Goal: Task Accomplishment & Management: Manage account settings

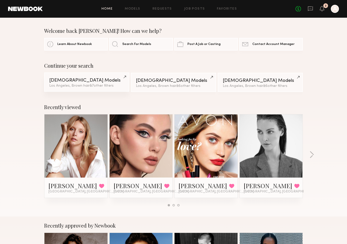
click at [116, 80] on div "[DEMOGRAPHIC_DATA] Models" at bounding box center [86, 80] width 75 height 5
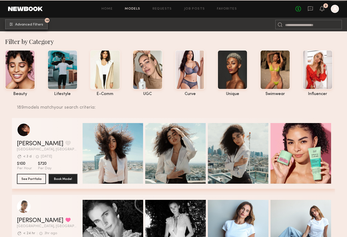
click at [38, 24] on span "Advanced Filters" at bounding box center [29, 25] width 28 height 4
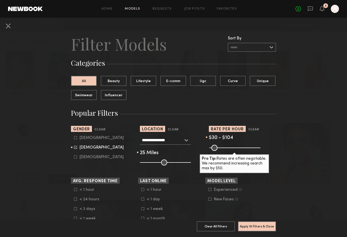
drag, startPoint x: 232, startPoint y: 147, endPoint x: 219, endPoint y: 147, distance: 12.4
type input "***"
click at [219, 147] on input "range" at bounding box center [234, 148] width 51 height 6
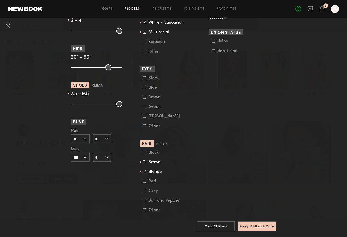
scroll to position [326, 0]
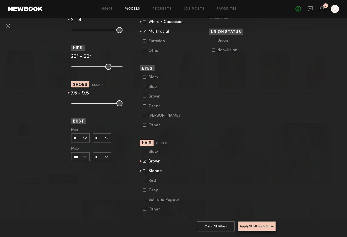
click at [252, 225] on button "Apply 10 Filters & Close" at bounding box center [257, 226] width 38 height 10
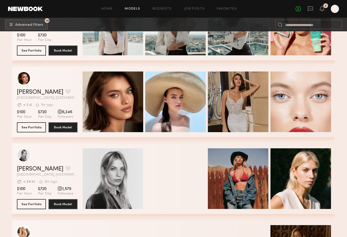
scroll to position [203, 0]
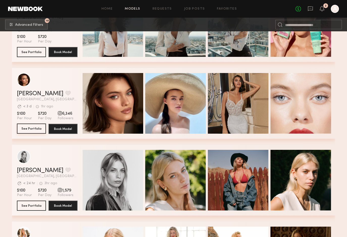
click at [33, 128] on button "See Portfolio" at bounding box center [31, 128] width 29 height 10
click at [45, 102] on div "Avg. request response time < 3 d 1hr ago Last Online" at bounding box center [47, 105] width 61 height 8
click at [65, 93] on button "grid" at bounding box center [67, 93] width 5 height 5
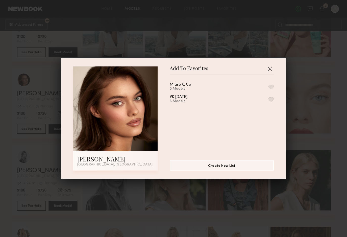
click at [271, 84] on button "button" at bounding box center [270, 86] width 5 height 5
click at [269, 68] on button "button" at bounding box center [269, 69] width 8 height 8
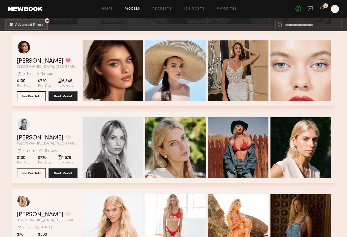
scroll to position [238, 0]
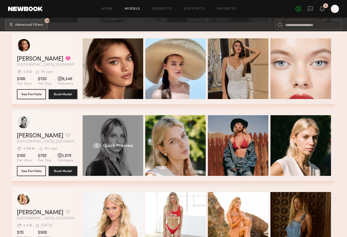
click at [118, 148] on span "Quick Preview" at bounding box center [118, 145] width 30 height 5
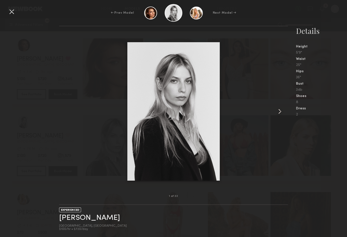
click at [280, 114] on common-icon at bounding box center [279, 111] width 8 height 8
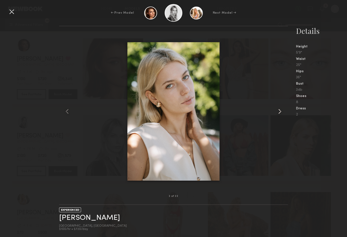
click at [280, 114] on common-icon at bounding box center [279, 111] width 8 height 8
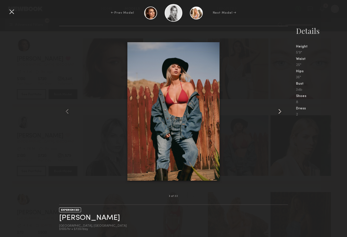
click at [280, 114] on common-icon at bounding box center [279, 111] width 8 height 8
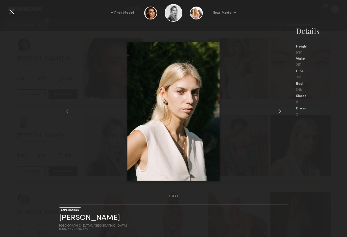
click at [280, 114] on common-icon at bounding box center [279, 111] width 8 height 8
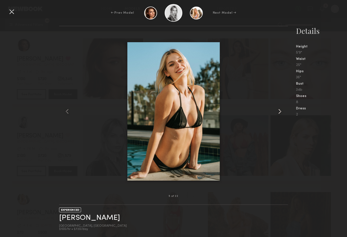
click at [280, 114] on common-icon at bounding box center [279, 111] width 8 height 8
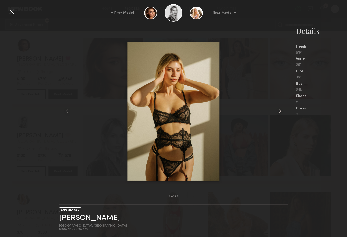
click at [280, 114] on common-icon at bounding box center [279, 111] width 8 height 8
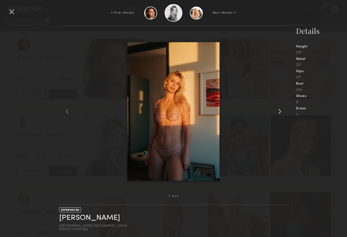
click at [280, 114] on common-icon at bounding box center [279, 111] width 8 height 8
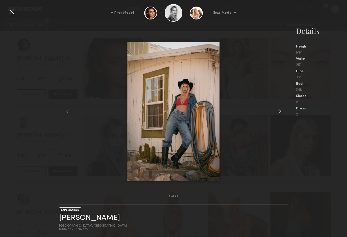
click at [280, 114] on common-icon at bounding box center [279, 111] width 8 height 8
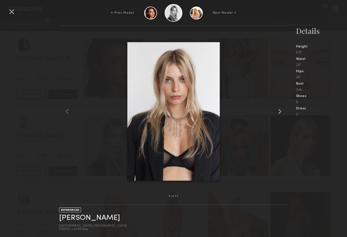
click at [280, 114] on common-icon at bounding box center [279, 111] width 8 height 8
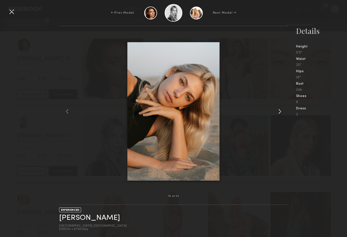
click at [280, 114] on common-icon at bounding box center [279, 111] width 8 height 8
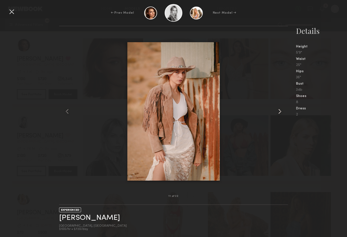
click at [280, 114] on common-icon at bounding box center [279, 111] width 8 height 8
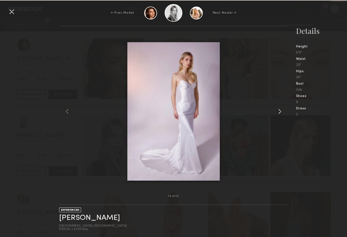
click at [280, 114] on common-icon at bounding box center [279, 111] width 8 height 8
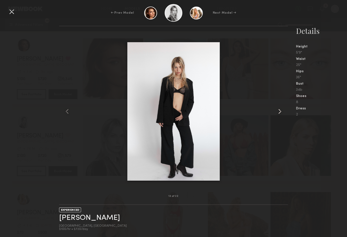
click at [280, 114] on common-icon at bounding box center [279, 111] width 8 height 8
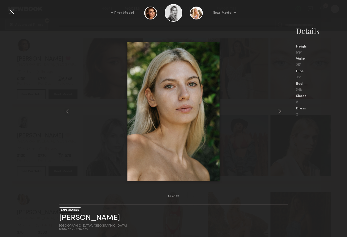
click at [12, 11] on div at bounding box center [12, 12] width 8 height 8
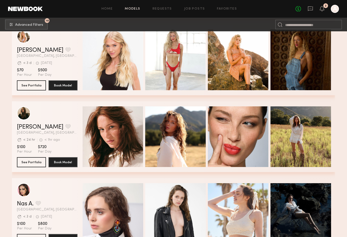
scroll to position [403, 0]
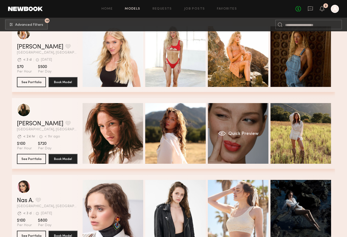
click at [231, 134] on span "Quick Preview" at bounding box center [243, 133] width 30 height 5
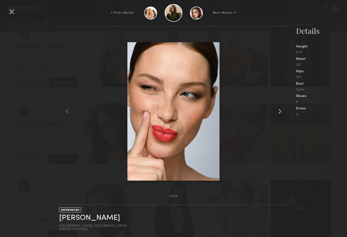
click at [281, 112] on common-icon at bounding box center [279, 111] width 8 height 8
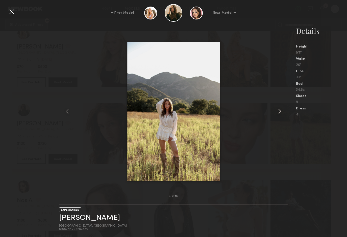
click at [281, 112] on common-icon at bounding box center [279, 111] width 8 height 8
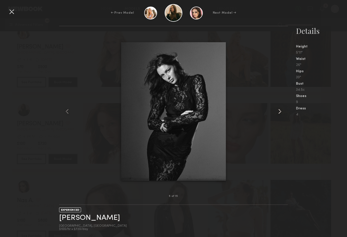
click at [281, 112] on common-icon at bounding box center [279, 111] width 8 height 8
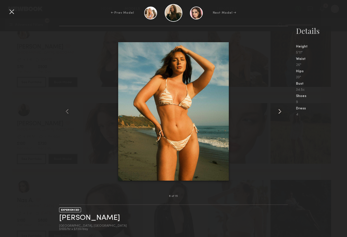
click at [281, 112] on common-icon at bounding box center [279, 111] width 8 height 8
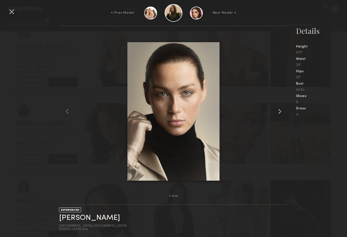
click at [281, 112] on common-icon at bounding box center [279, 111] width 8 height 8
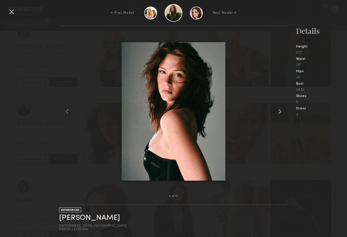
click at [281, 112] on common-icon at bounding box center [279, 111] width 8 height 8
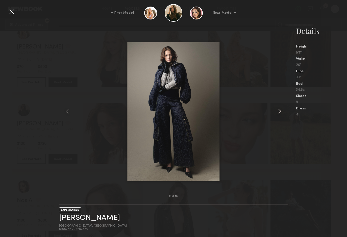
click at [281, 112] on common-icon at bounding box center [279, 111] width 8 height 8
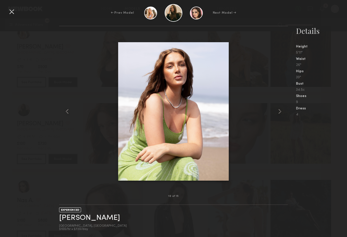
click at [11, 11] on div at bounding box center [12, 12] width 8 height 8
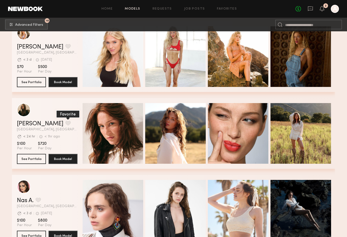
click at [65, 122] on button "grid" at bounding box center [67, 123] width 5 height 5
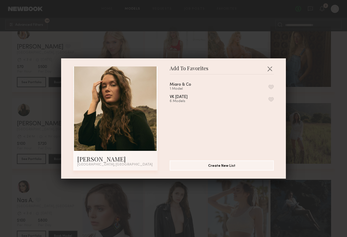
click at [273, 86] on button "button" at bounding box center [270, 86] width 5 height 5
click at [270, 67] on button "button" at bounding box center [269, 69] width 8 height 8
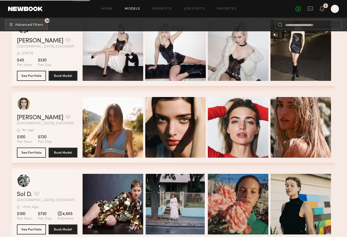
scroll to position [720, 0]
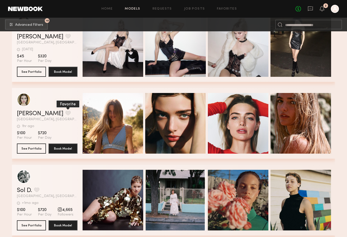
click at [65, 111] on button "grid" at bounding box center [67, 112] width 5 height 5
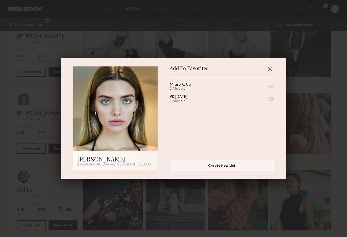
click at [272, 86] on button "button" at bounding box center [270, 86] width 5 height 5
click at [270, 68] on button "button" at bounding box center [269, 69] width 8 height 8
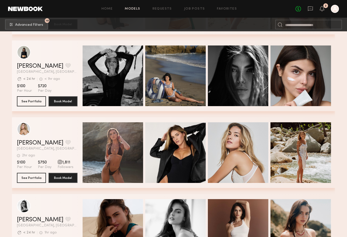
scroll to position [1232, 0]
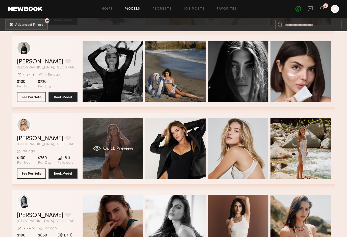
click at [115, 139] on div "Quick Preview" at bounding box center [112, 148] width 61 height 61
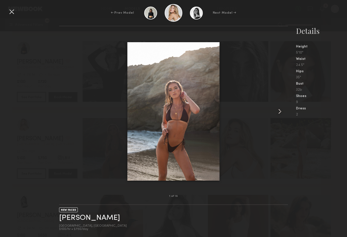
click at [280, 110] on common-icon at bounding box center [279, 111] width 8 height 8
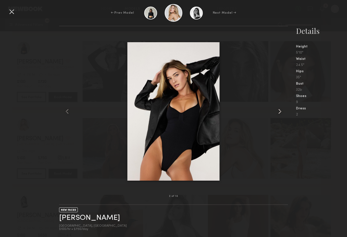
click at [280, 110] on common-icon at bounding box center [279, 111] width 8 height 8
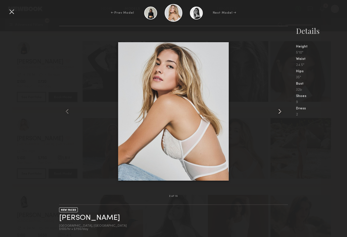
click at [280, 110] on common-icon at bounding box center [279, 111] width 8 height 8
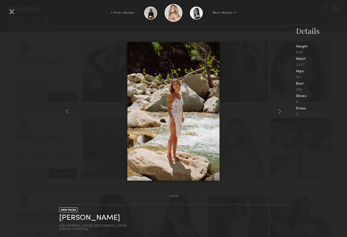
click at [11, 11] on div at bounding box center [12, 12] width 8 height 8
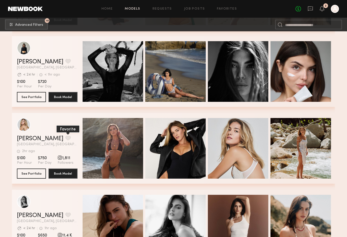
click at [65, 137] on button "grid" at bounding box center [67, 137] width 5 height 5
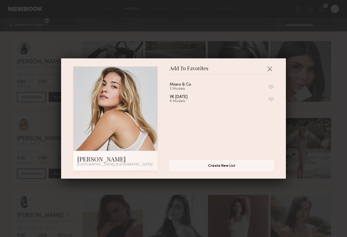
click at [271, 87] on button "button" at bounding box center [270, 86] width 5 height 5
click at [270, 67] on button "button" at bounding box center [269, 69] width 8 height 8
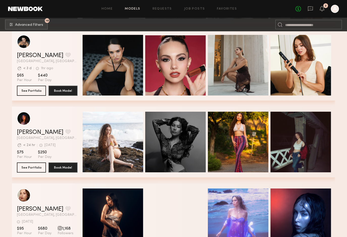
scroll to position [2081, 0]
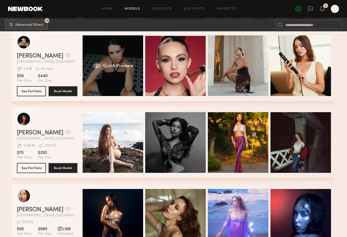
click at [116, 63] on div "Quick Preview" at bounding box center [112, 65] width 61 height 61
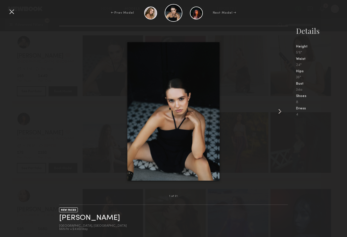
click at [280, 110] on common-icon at bounding box center [279, 111] width 8 height 8
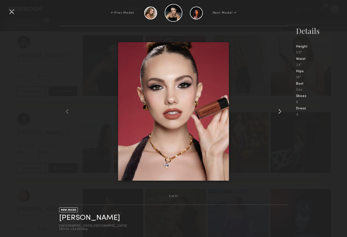
click at [280, 110] on common-icon at bounding box center [279, 111] width 8 height 8
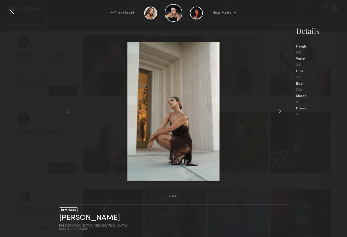
click at [280, 111] on common-icon at bounding box center [279, 111] width 8 height 8
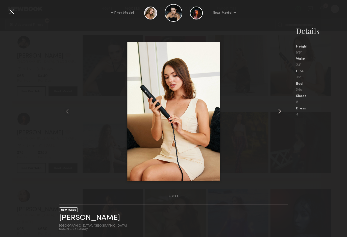
click at [280, 111] on common-icon at bounding box center [279, 111] width 8 height 8
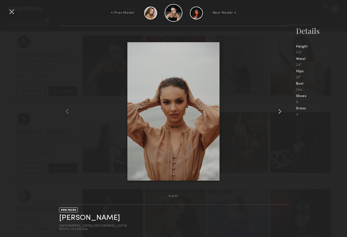
click at [280, 111] on common-icon at bounding box center [279, 111] width 8 height 8
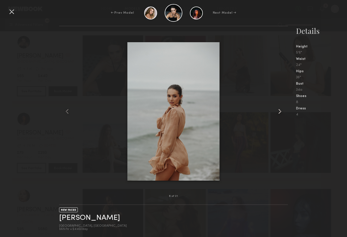
click at [280, 111] on common-icon at bounding box center [279, 111] width 8 height 8
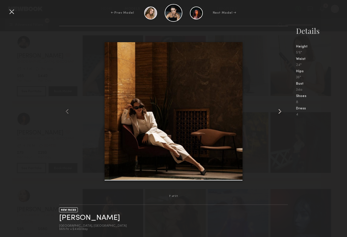
click at [280, 111] on common-icon at bounding box center [279, 111] width 8 height 8
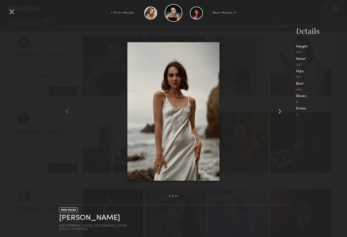
click at [280, 111] on common-icon at bounding box center [279, 111] width 8 height 8
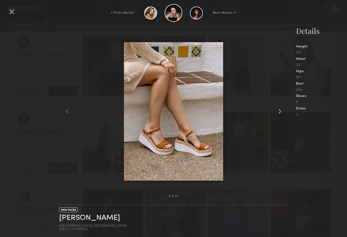
click at [280, 111] on common-icon at bounding box center [279, 111] width 8 height 8
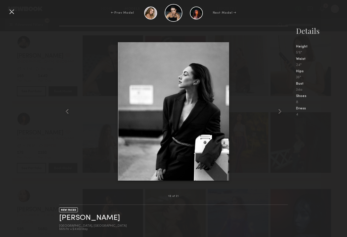
click at [11, 11] on div at bounding box center [12, 12] width 8 height 8
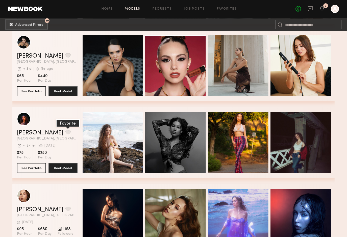
click at [65, 131] on button "grid" at bounding box center [67, 132] width 5 height 5
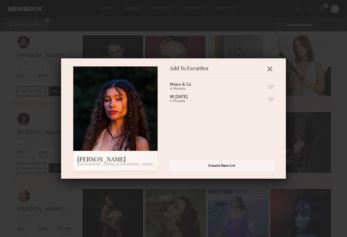
click at [270, 68] on button "button" at bounding box center [269, 69] width 8 height 8
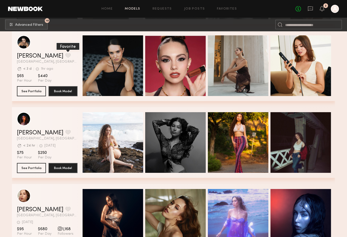
click at [65, 54] on button "grid" at bounding box center [67, 55] width 5 height 5
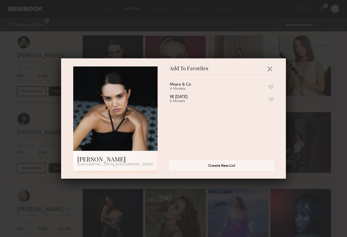
click at [270, 87] on button "button" at bounding box center [270, 86] width 5 height 5
click at [270, 68] on button "button" at bounding box center [269, 69] width 8 height 8
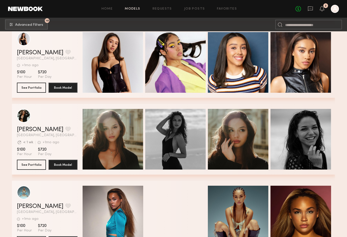
scroll to position [2779, 0]
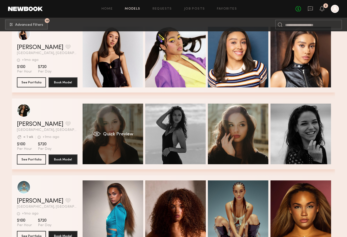
click at [119, 119] on div "Quick Preview" at bounding box center [112, 133] width 61 height 61
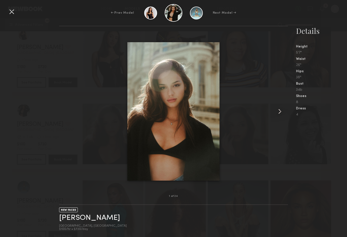
click at [280, 111] on common-icon at bounding box center [279, 111] width 8 height 8
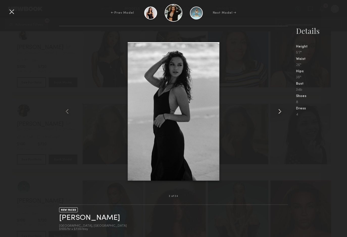
click at [280, 112] on common-icon at bounding box center [279, 111] width 8 height 8
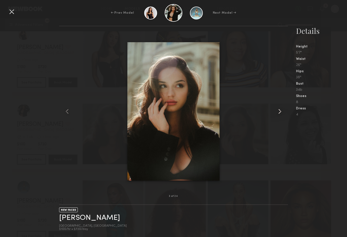
click at [280, 112] on common-icon at bounding box center [279, 111] width 8 height 8
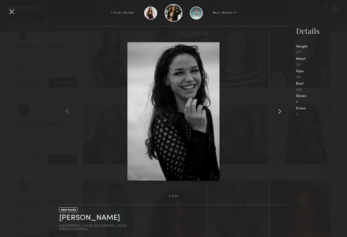
click at [280, 112] on common-icon at bounding box center [279, 111] width 8 height 8
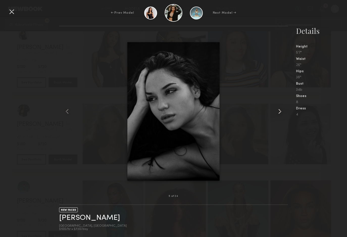
click at [280, 112] on common-icon at bounding box center [279, 111] width 8 height 8
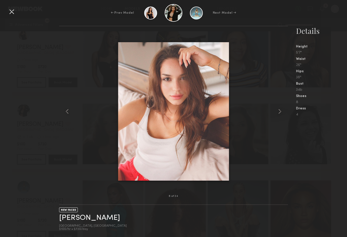
click at [12, 13] on div at bounding box center [12, 12] width 8 height 8
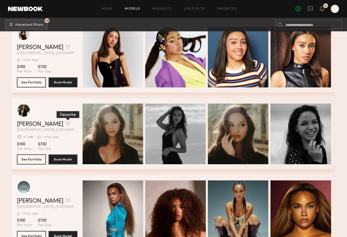
click at [65, 122] on button "grid" at bounding box center [67, 123] width 5 height 5
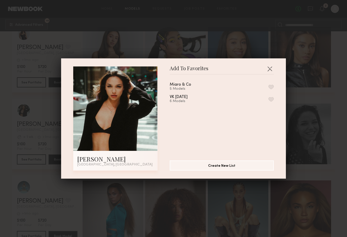
click at [270, 86] on button "button" at bounding box center [270, 86] width 5 height 5
click at [270, 67] on button "button" at bounding box center [269, 69] width 8 height 8
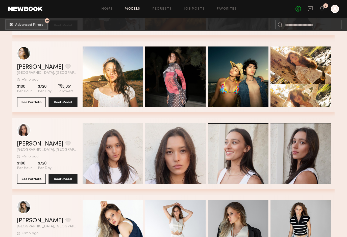
scroll to position [3302, 0]
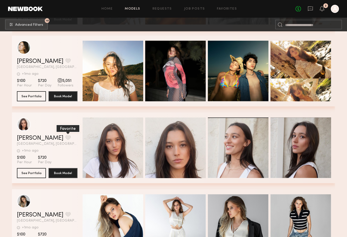
click at [65, 136] on button "grid" at bounding box center [67, 137] width 5 height 5
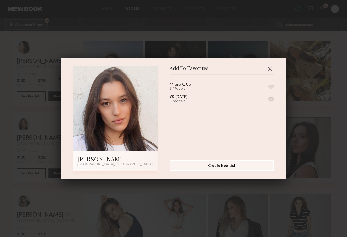
click at [270, 85] on button "button" at bounding box center [270, 86] width 5 height 5
click at [270, 68] on button "button" at bounding box center [269, 69] width 8 height 8
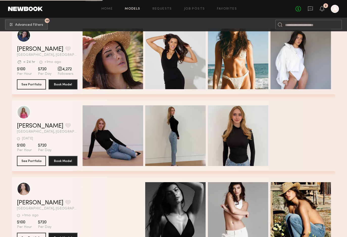
scroll to position [5384, 0]
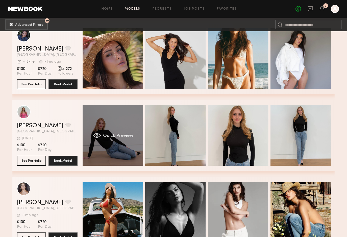
click at [115, 137] on span "Quick Preview" at bounding box center [118, 135] width 30 height 5
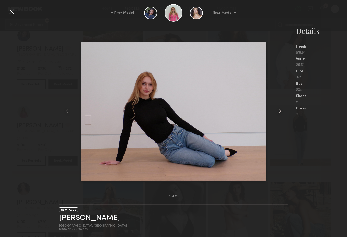
click at [281, 110] on common-icon at bounding box center [279, 111] width 8 height 8
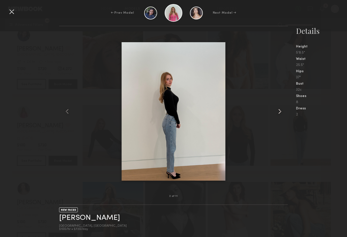
click at [281, 110] on common-icon at bounding box center [279, 111] width 8 height 8
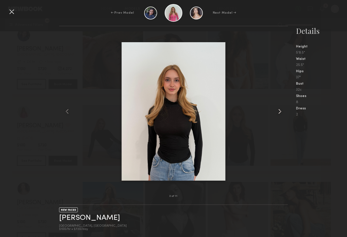
click at [281, 110] on common-icon at bounding box center [279, 111] width 8 height 8
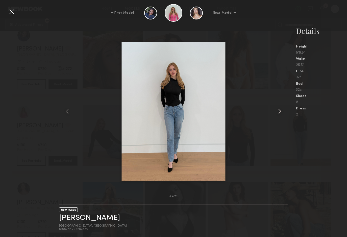
click at [281, 110] on common-icon at bounding box center [279, 111] width 8 height 8
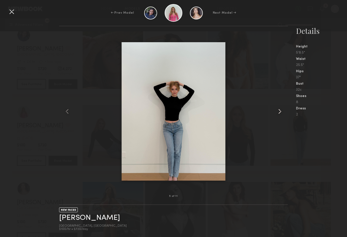
click at [281, 110] on common-icon at bounding box center [279, 111] width 8 height 8
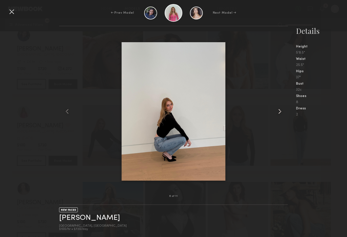
click at [281, 110] on common-icon at bounding box center [279, 111] width 8 height 8
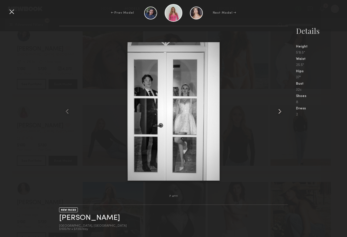
click at [281, 110] on common-icon at bounding box center [279, 111] width 8 height 8
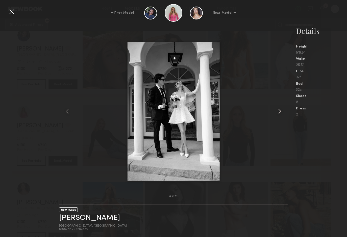
click at [281, 110] on common-icon at bounding box center [279, 111] width 8 height 8
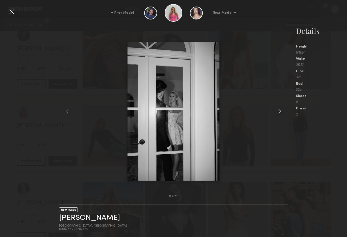
click at [281, 110] on common-icon at bounding box center [279, 111] width 8 height 8
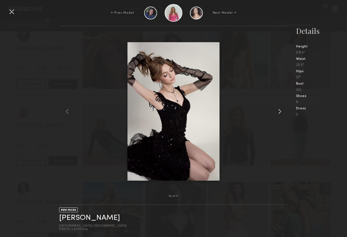
click at [281, 110] on common-icon at bounding box center [279, 111] width 8 height 8
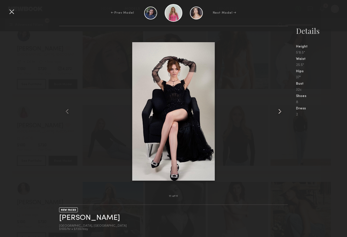
click at [281, 110] on common-icon at bounding box center [279, 111] width 8 height 8
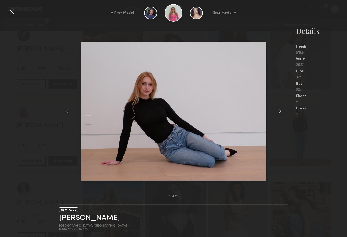
click at [281, 110] on common-icon at bounding box center [279, 111] width 8 height 8
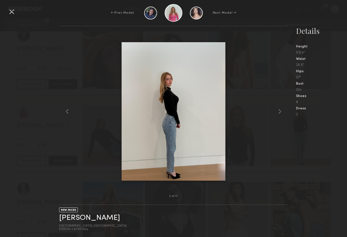
click at [12, 12] on div at bounding box center [12, 12] width 8 height 8
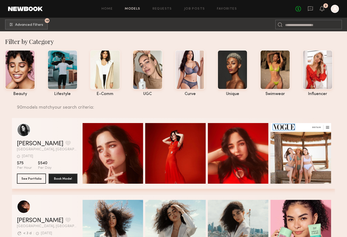
scroll to position [0, 0]
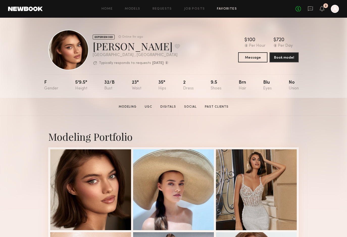
click at [226, 9] on link "Favorites" at bounding box center [227, 8] width 20 height 3
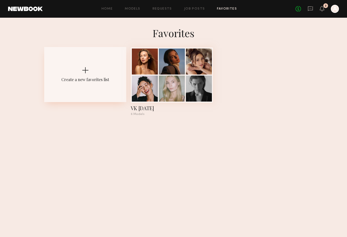
click at [84, 73] on div at bounding box center [85, 70] width 6 height 6
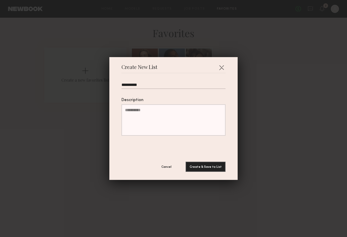
type input "**********"
click at [137, 114] on textarea "Description" at bounding box center [173, 119] width 104 height 31
type textarea "**********"
click at [200, 164] on button "Create & Save to List" at bounding box center [205, 166] width 40 height 10
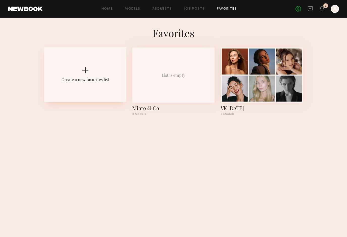
click at [85, 72] on div at bounding box center [85, 70] width 6 height 6
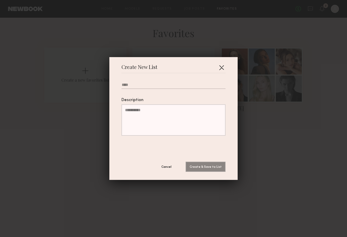
click at [221, 66] on button "button" at bounding box center [221, 67] width 8 height 8
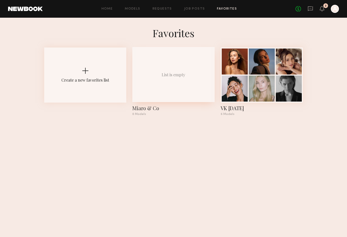
click at [169, 79] on div "List is empty" at bounding box center [173, 74] width 82 height 55
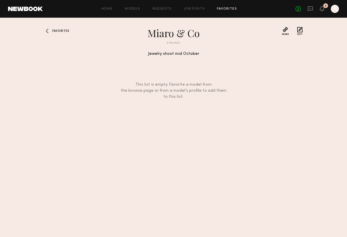
click at [53, 30] on span "Favorites" at bounding box center [60, 31] width 17 height 3
